Goal: Information Seeking & Learning: Learn about a topic

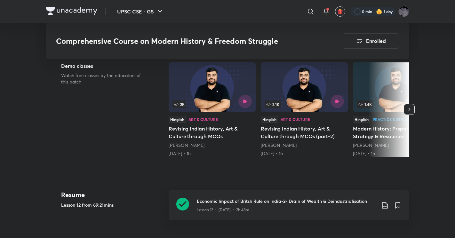
scroll to position [177, 0]
click at [218, 197] on div "Economic Impact of Britsh Rule on India-2- Drain of Wealth & Deindustrialisatio…" at bounding box center [289, 205] width 241 height 30
